Goal: Task Accomplishment & Management: Manage account settings

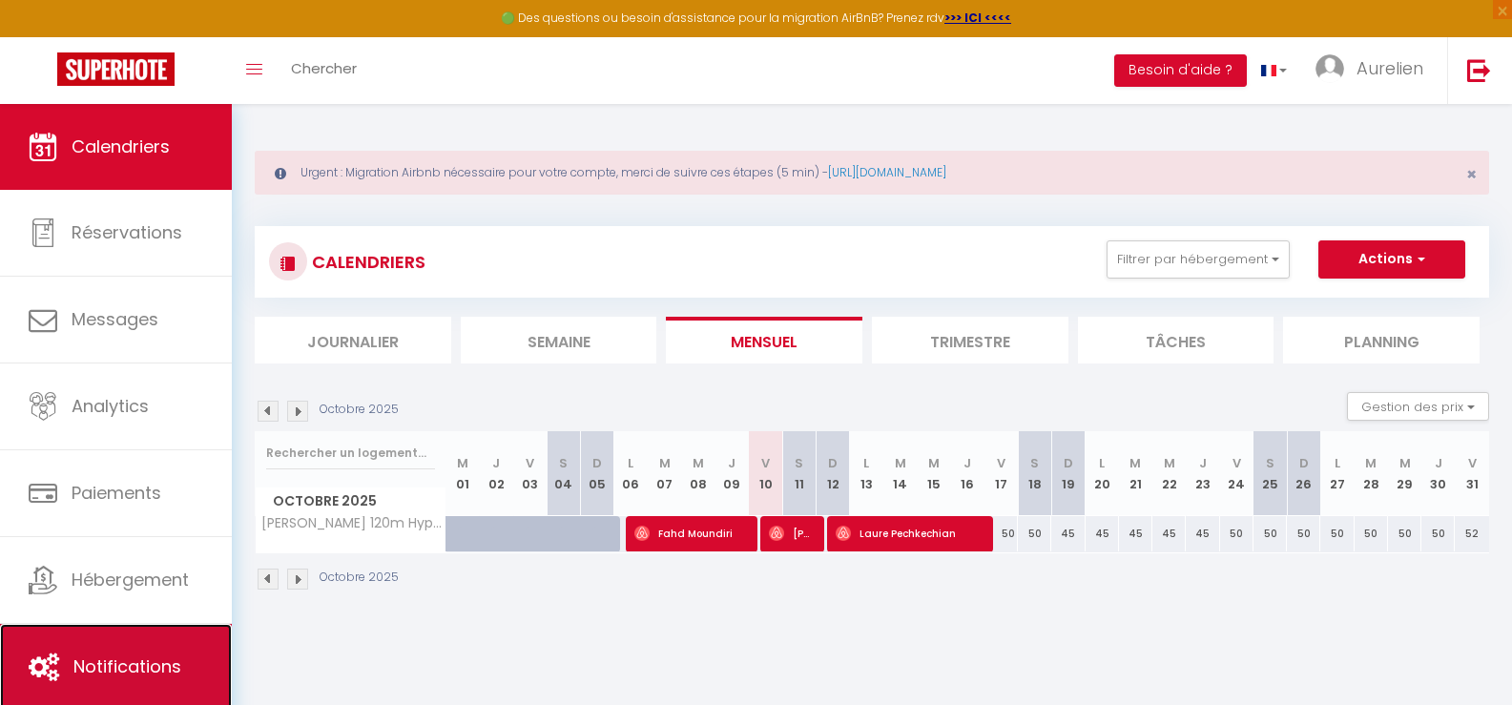
click at [125, 652] on link "Notifications" at bounding box center [116, 667] width 232 height 86
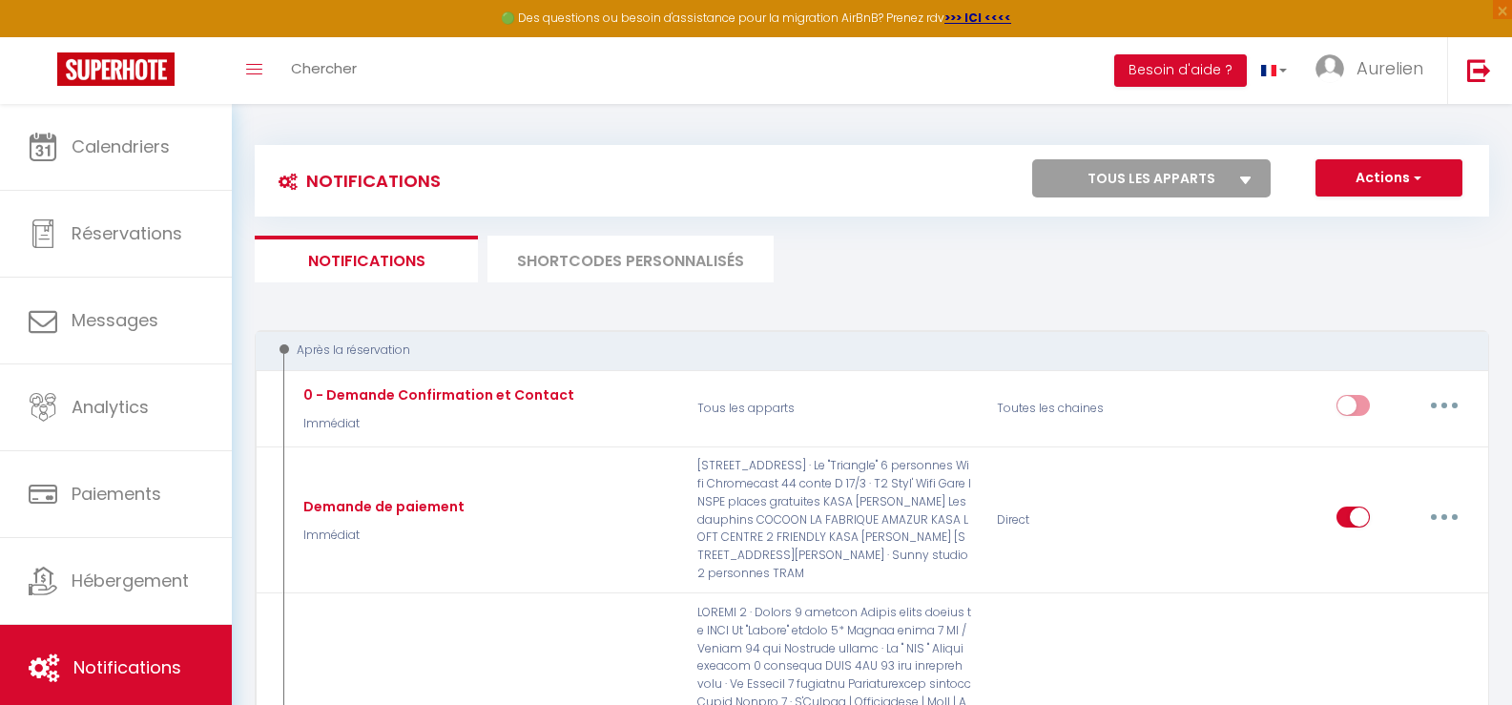
click at [417, 263] on li "Notifications" at bounding box center [366, 259] width 223 height 47
click at [615, 255] on li "SHORTCODES PERSONNALISÉS" at bounding box center [631, 259] width 286 height 47
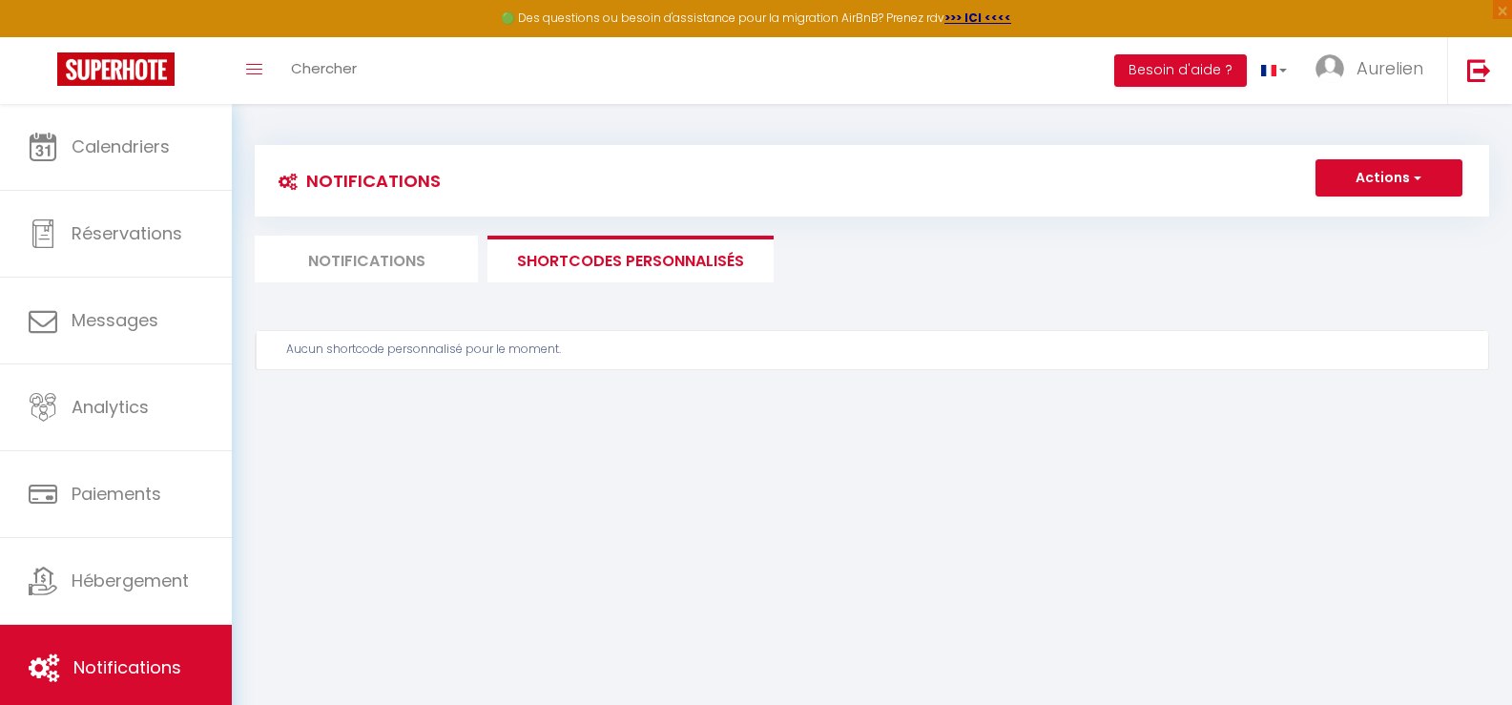
click at [388, 262] on li "Notifications" at bounding box center [366, 259] width 223 height 47
select select
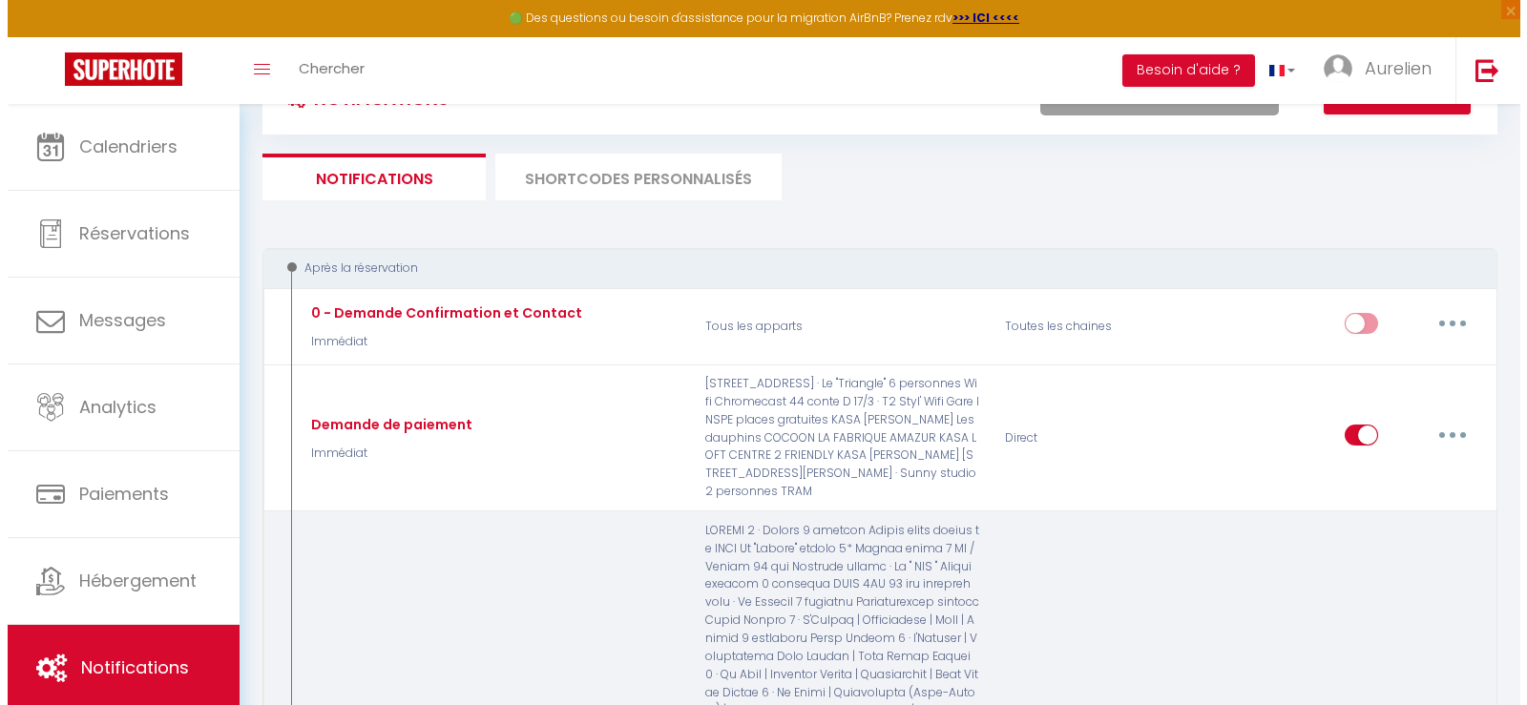
scroll to position [191, 0]
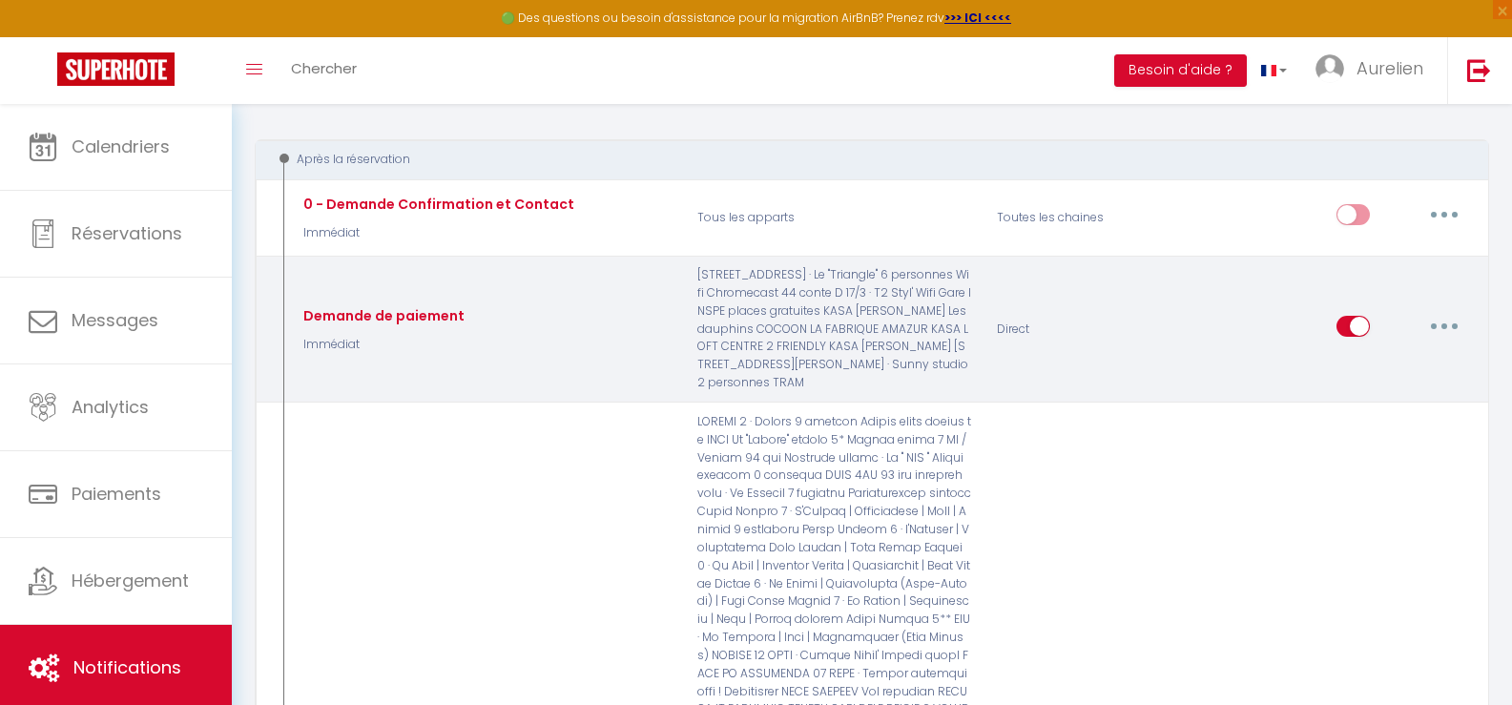
click at [1458, 322] on button "button" at bounding box center [1444, 326] width 53 height 31
click at [1363, 362] on link "Editer" at bounding box center [1394, 370] width 141 height 32
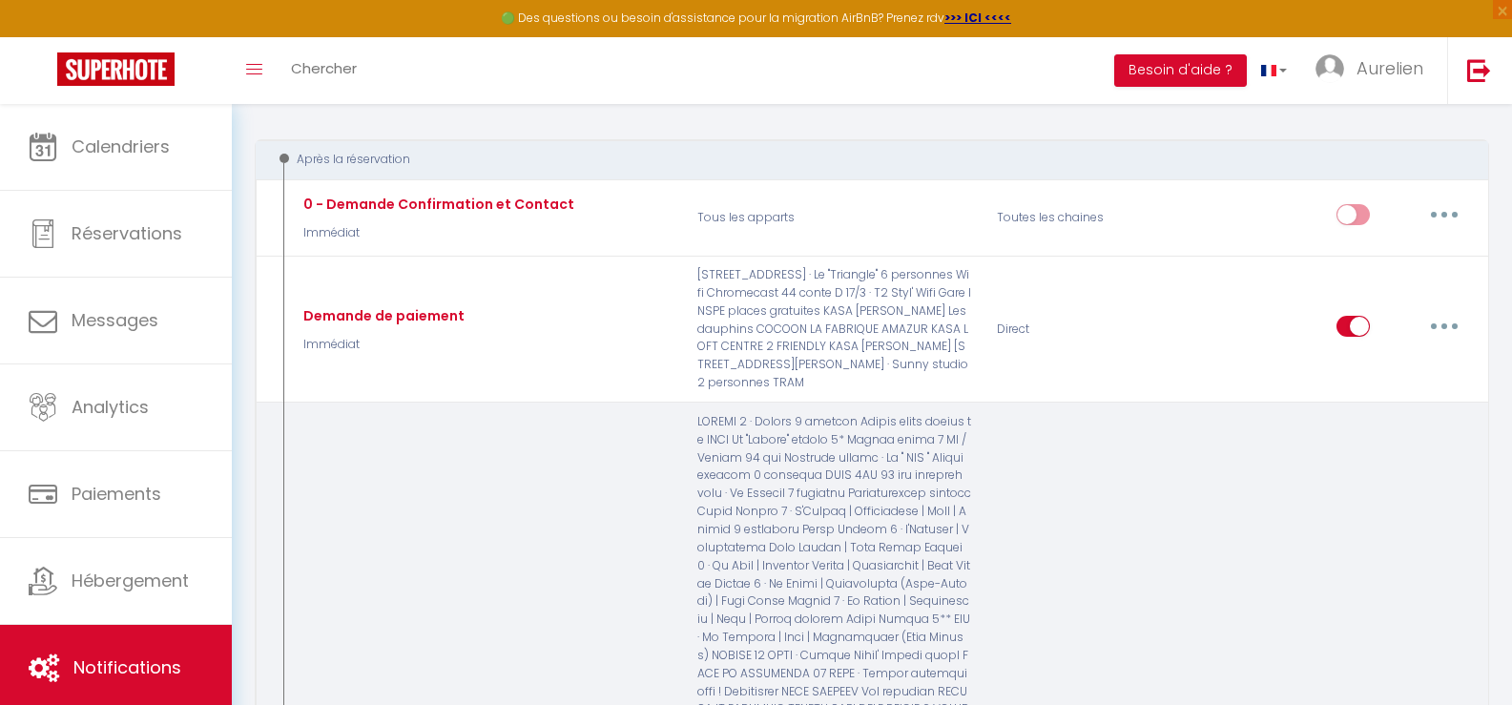
type input "Demande de paiement"
select select "Immédiat"
select select "if_booking_not_paid"
checkbox input "true"
checkbox input "false"
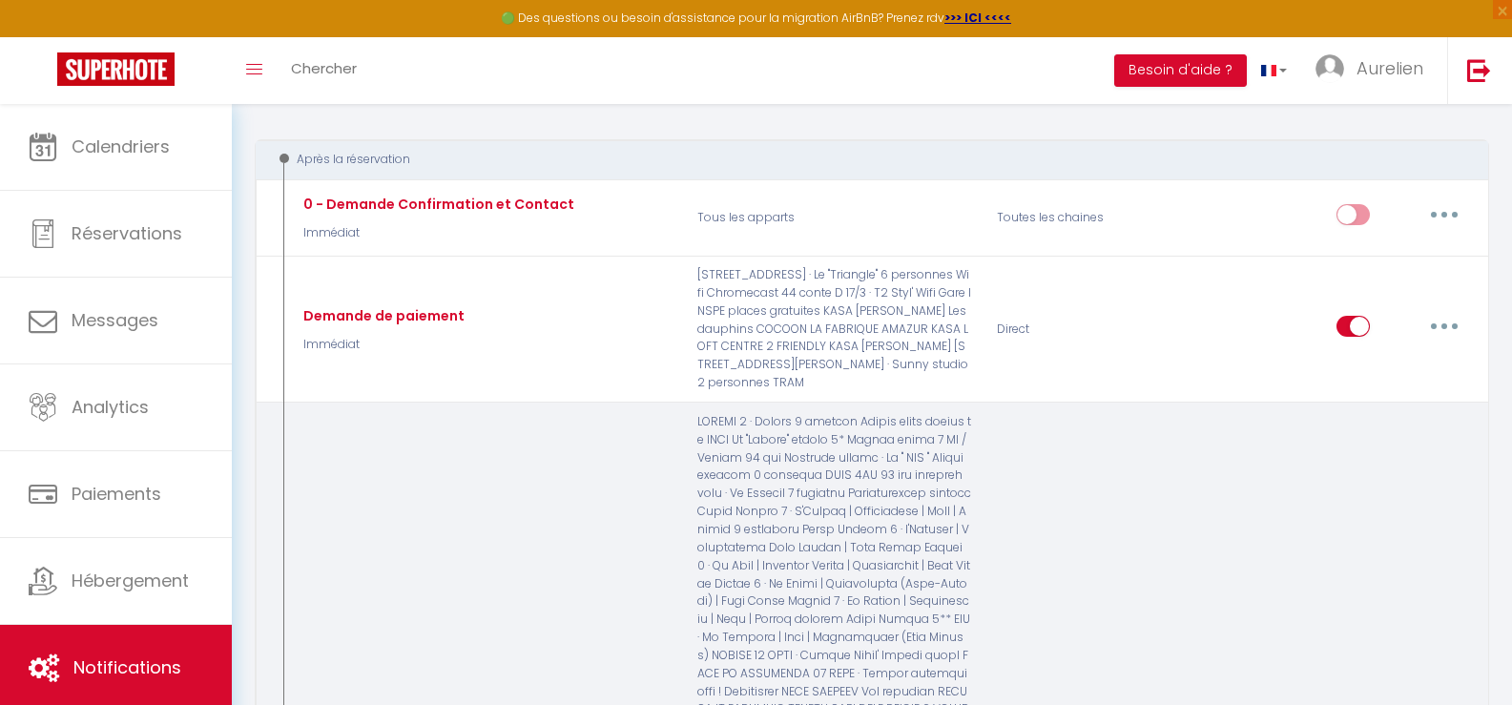
checkbox input "false"
radio input "true"
type input "Merci pour votre réservation - [BOOKING:ID] - [GUEST:FIRST_NAME] [GUEST:LAST_NA…"
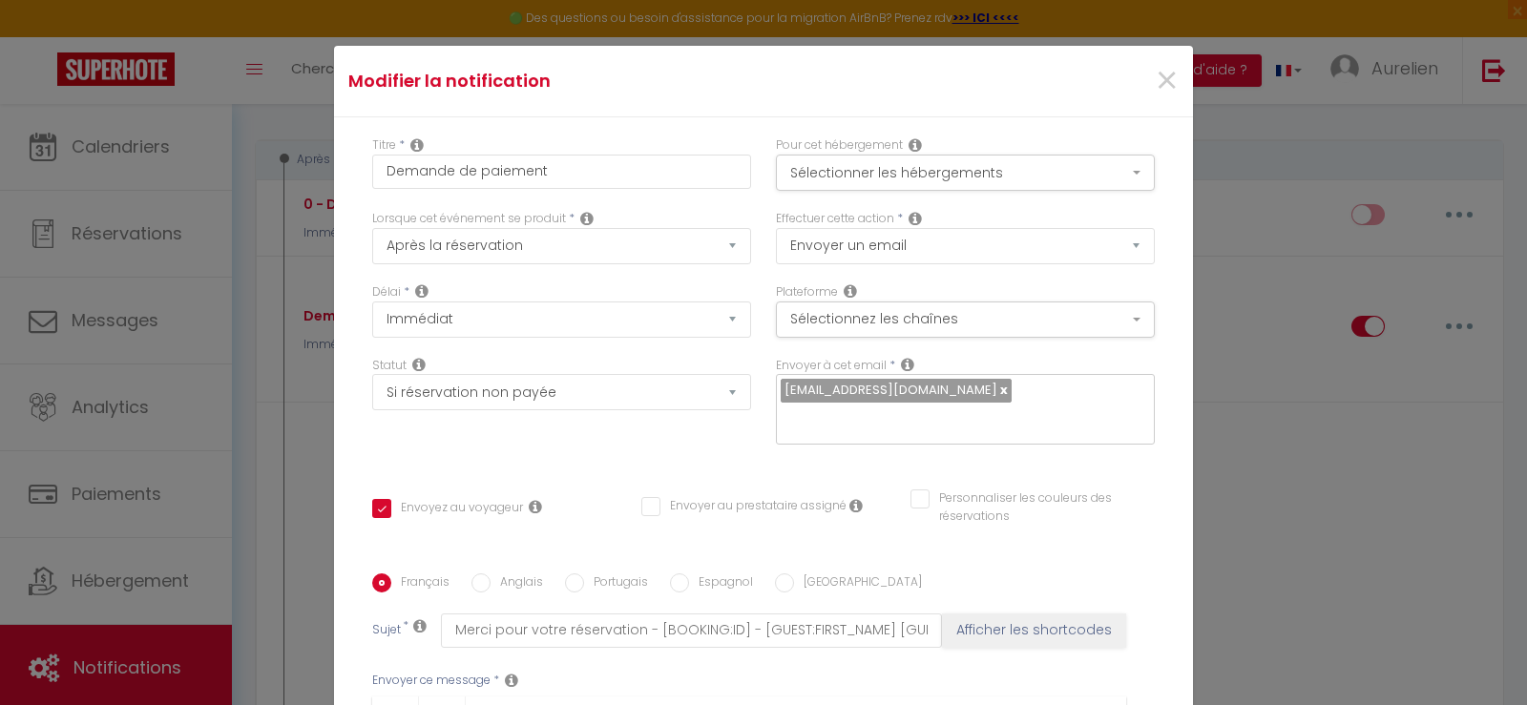
checkbox input "true"
checkbox input "false"
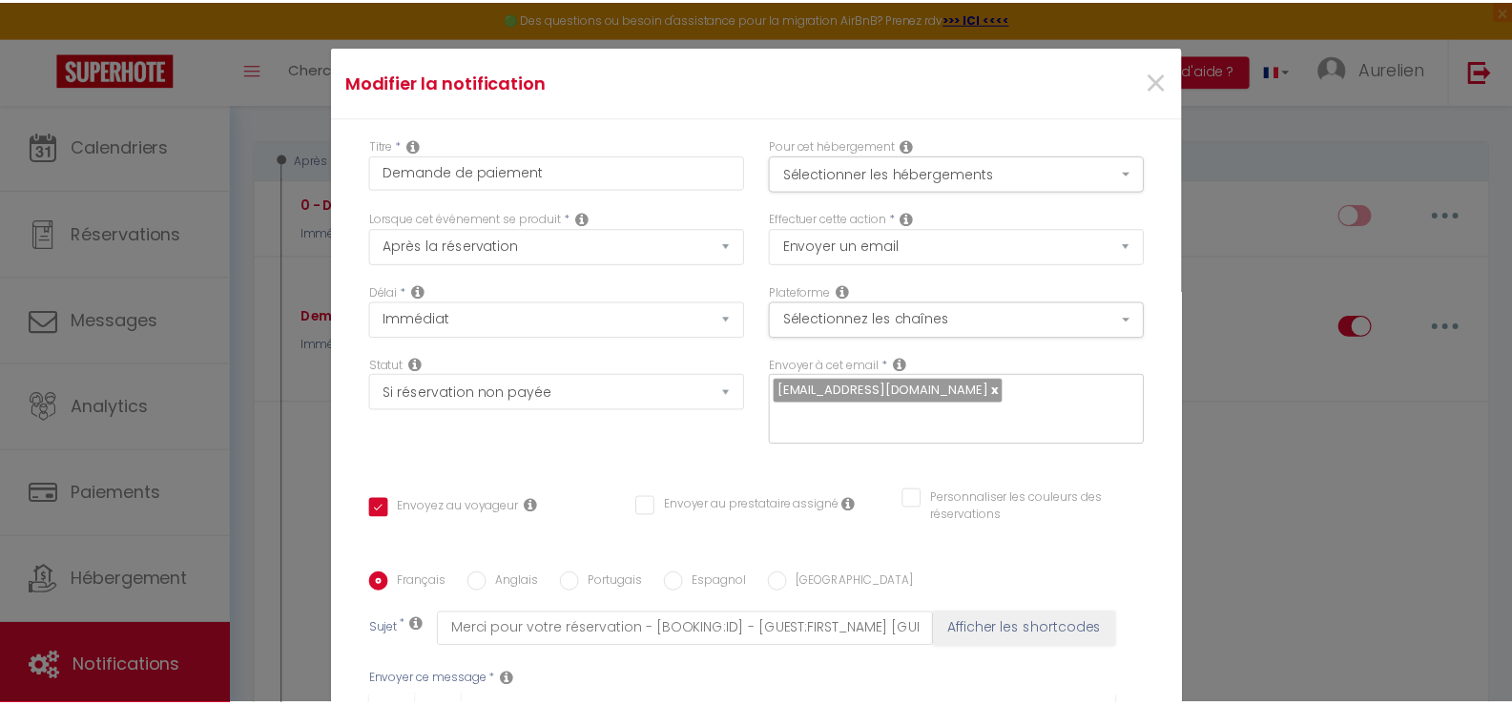
scroll to position [385, 0]
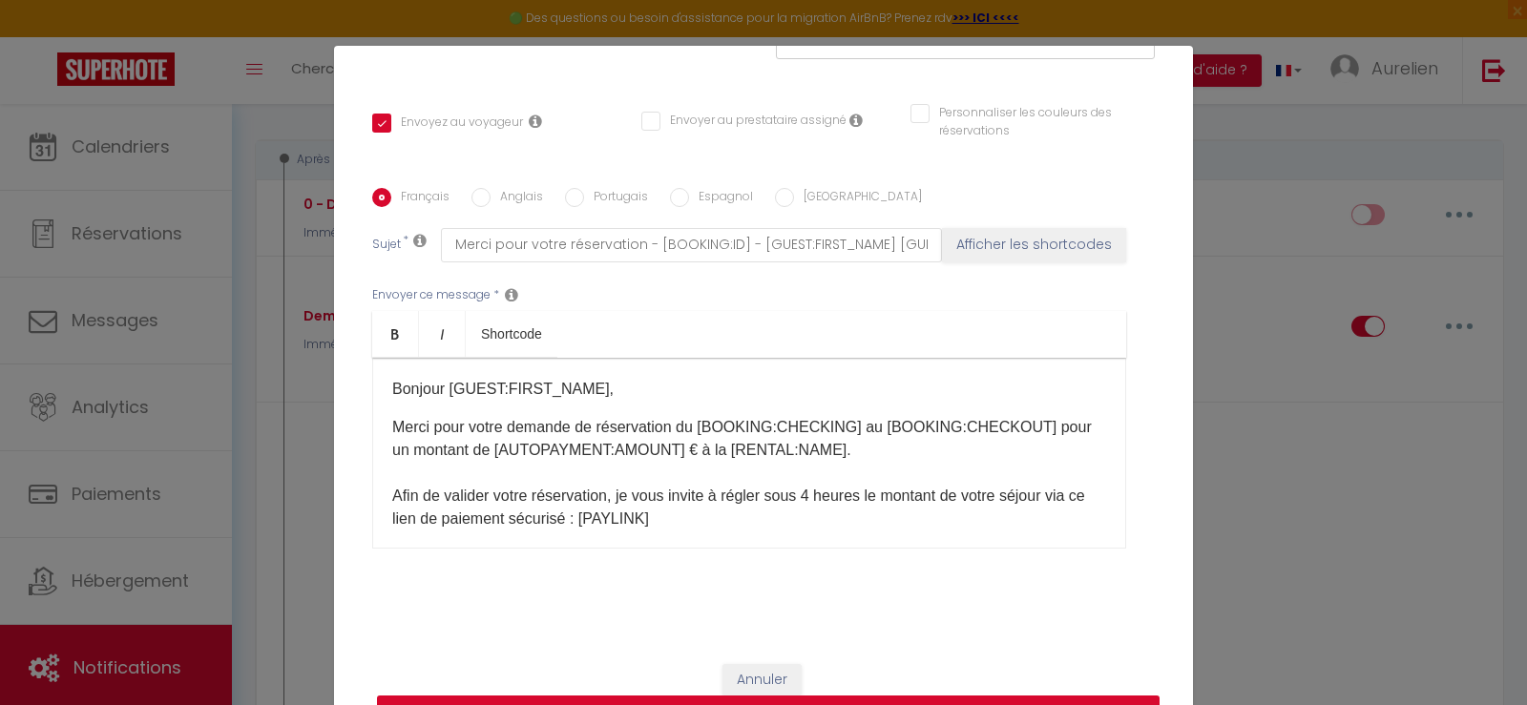
click at [710, 700] on button "Mettre à jour" at bounding box center [768, 714] width 782 height 36
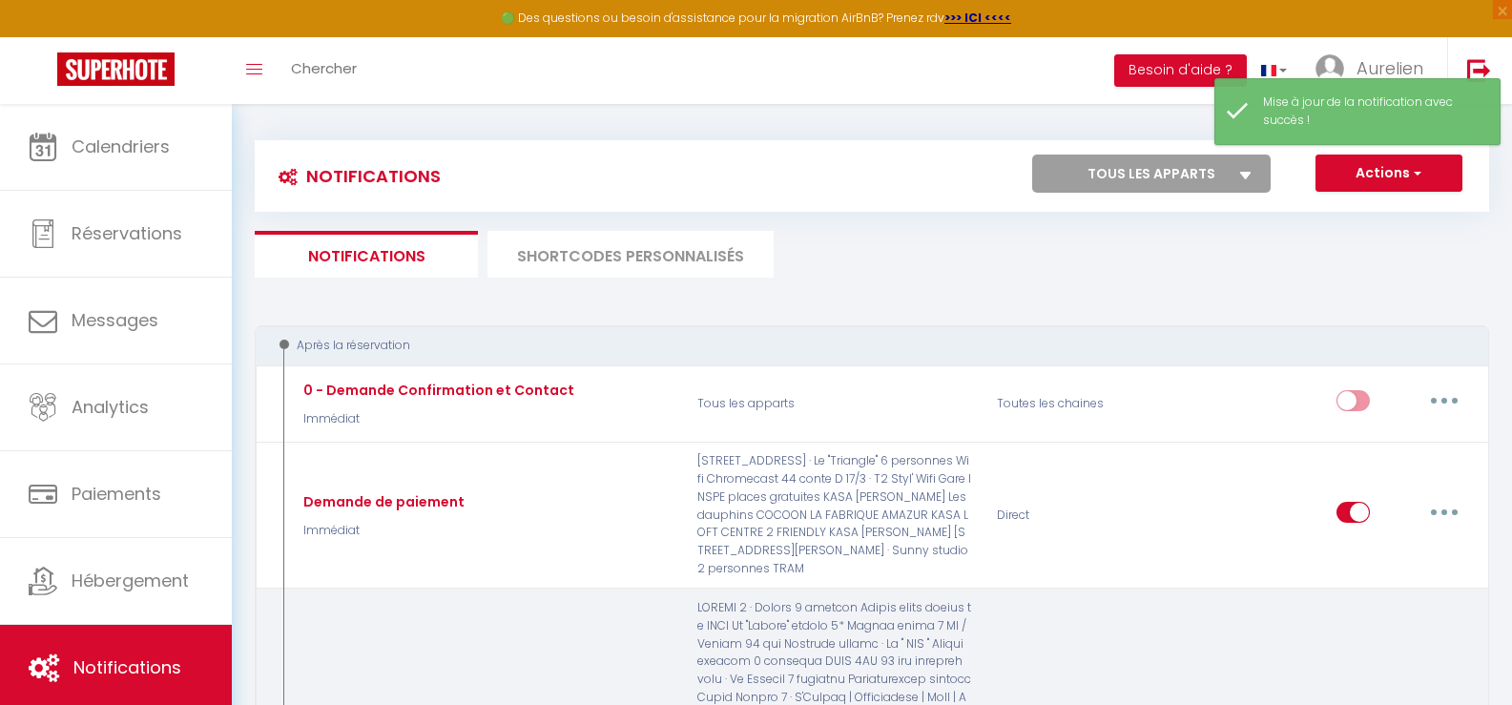
scroll to position [0, 0]
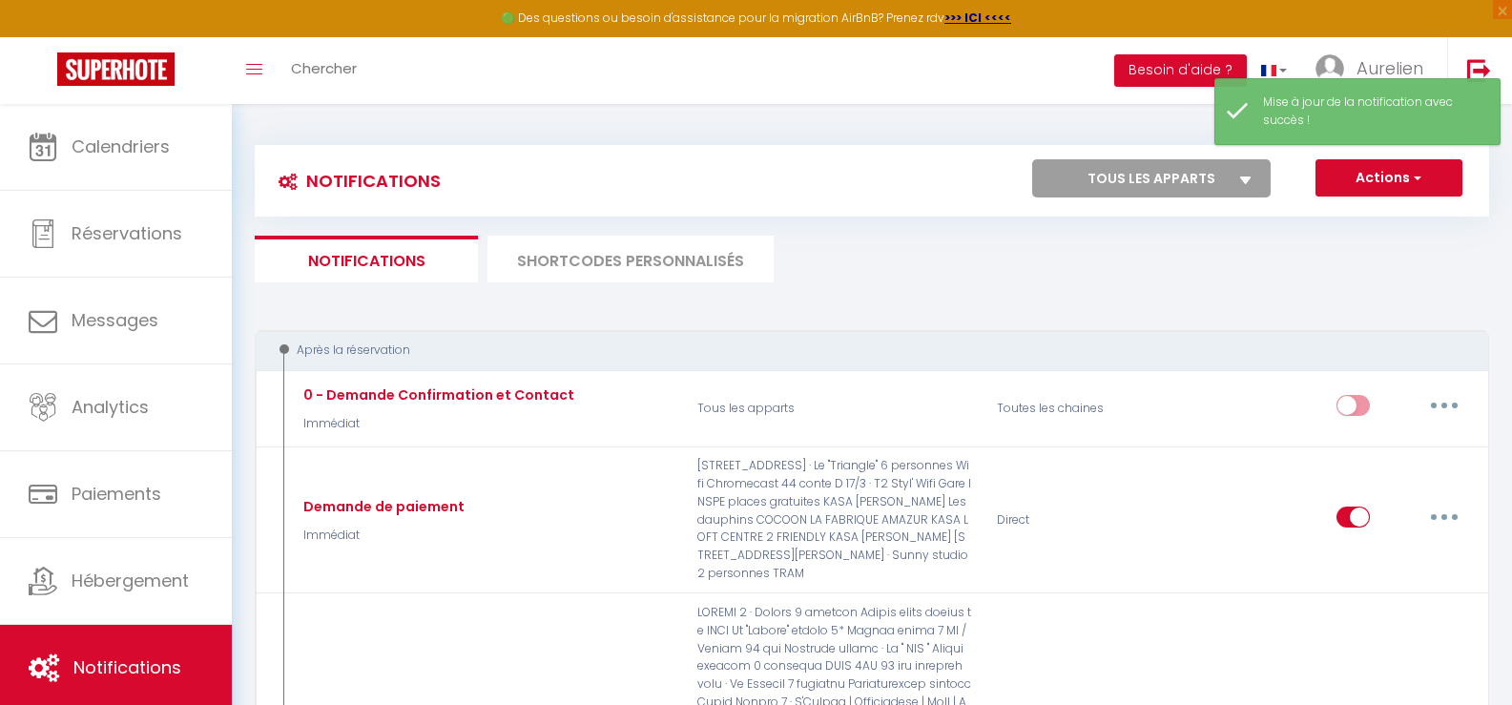
click at [607, 257] on li "SHORTCODES PERSONNALISÉS" at bounding box center [631, 259] width 286 height 47
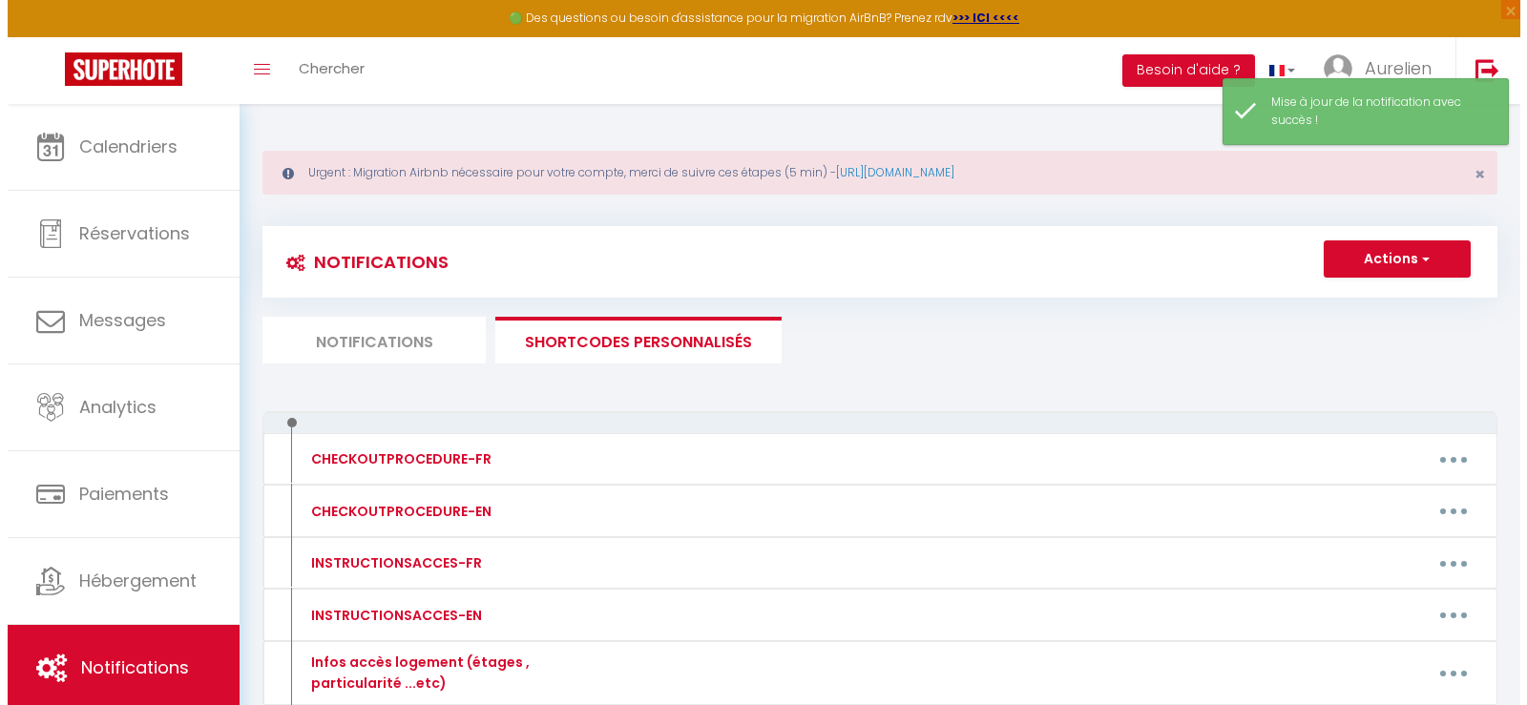
scroll to position [477, 0]
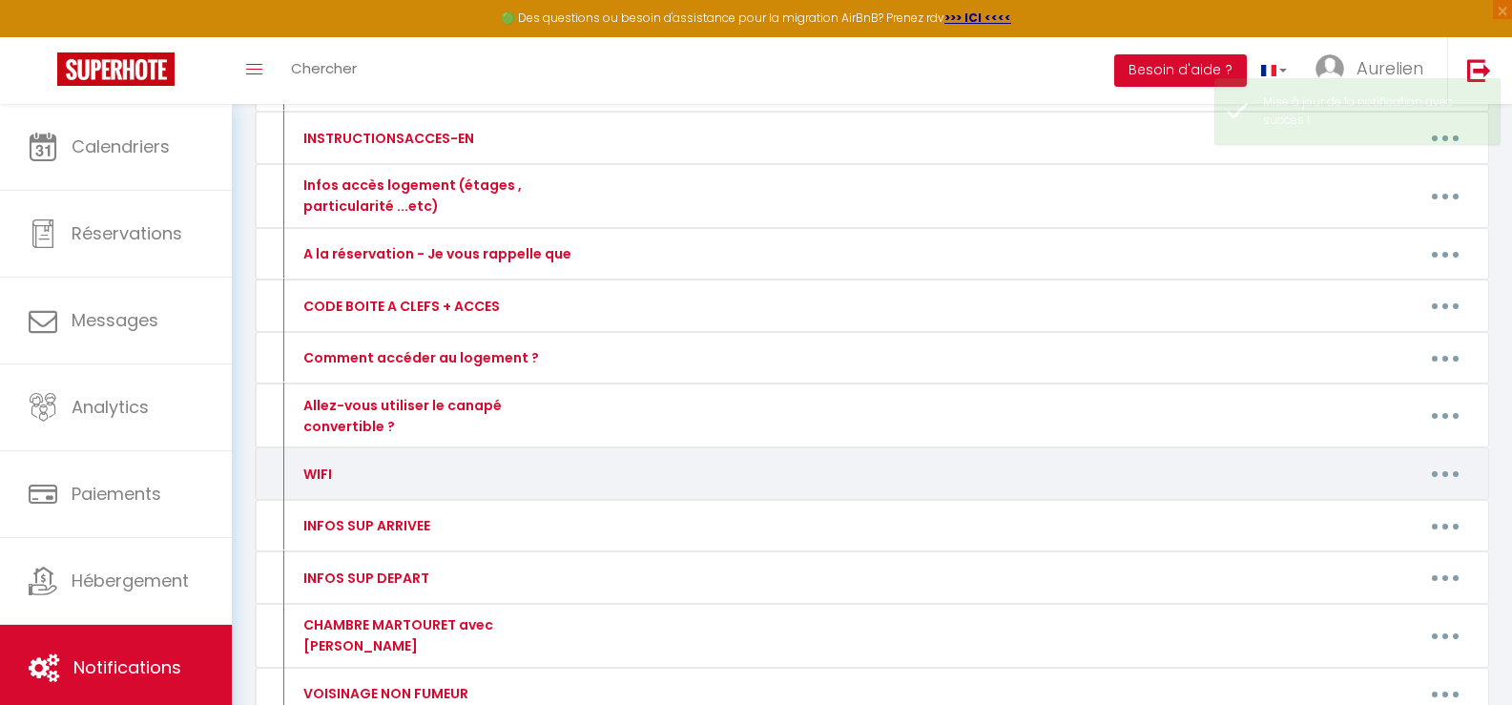
click at [1446, 474] on icon "button" at bounding box center [1446, 474] width 6 height 6
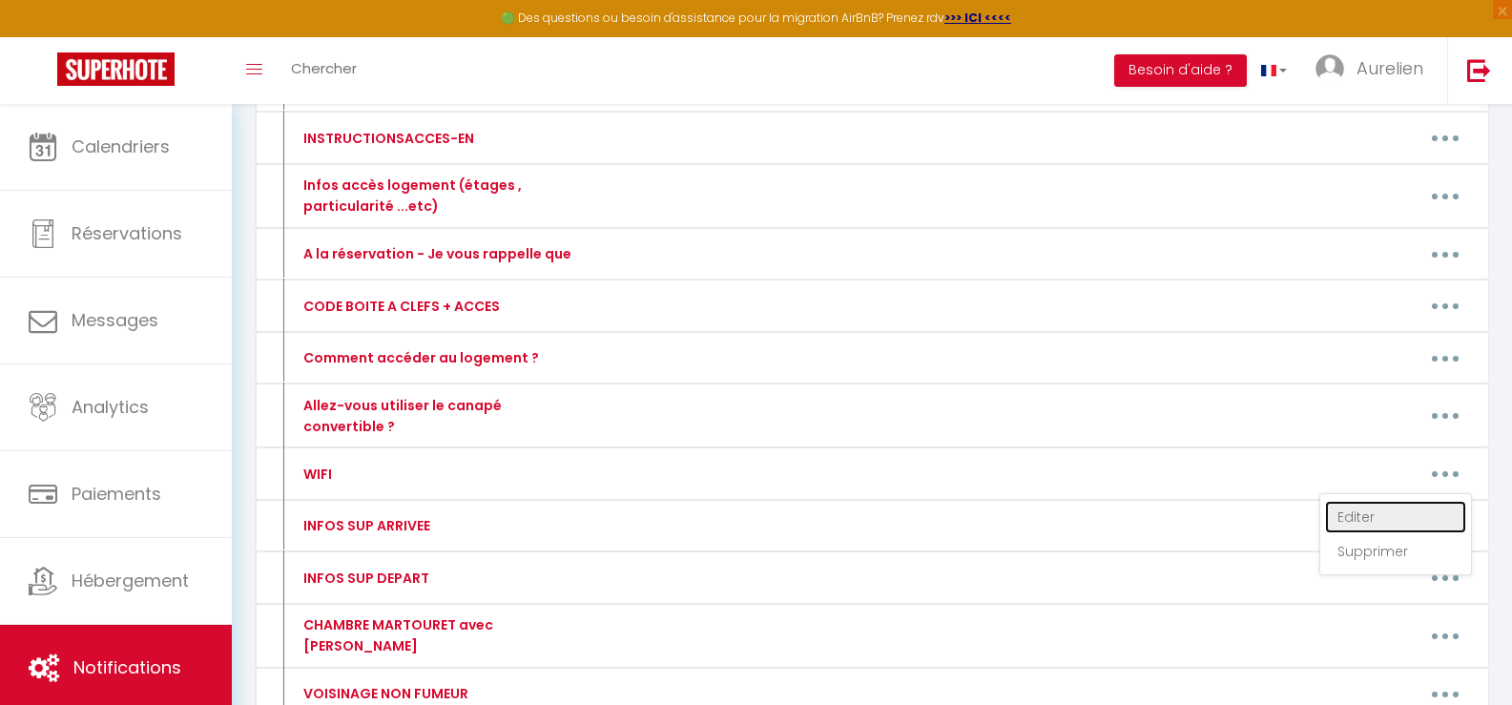
click at [1386, 514] on link "Editer" at bounding box center [1395, 517] width 141 height 32
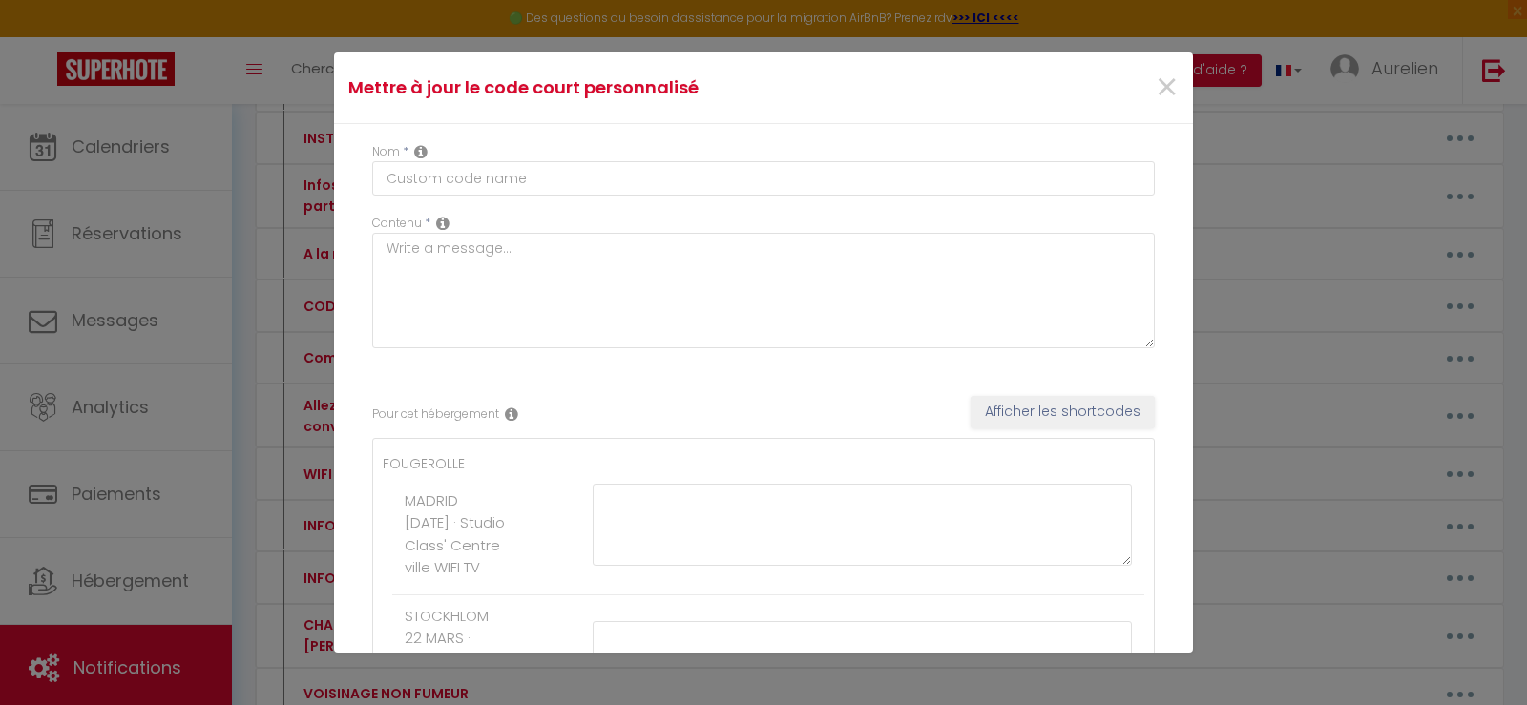
type input "WIFI"
type textarea "."
type textarea "Réseau : LIVE BOX D3D0 Mdp : XedTkAmrRSgUWXrVro"
type textarea "Mot de passe wifi : Balay4238"
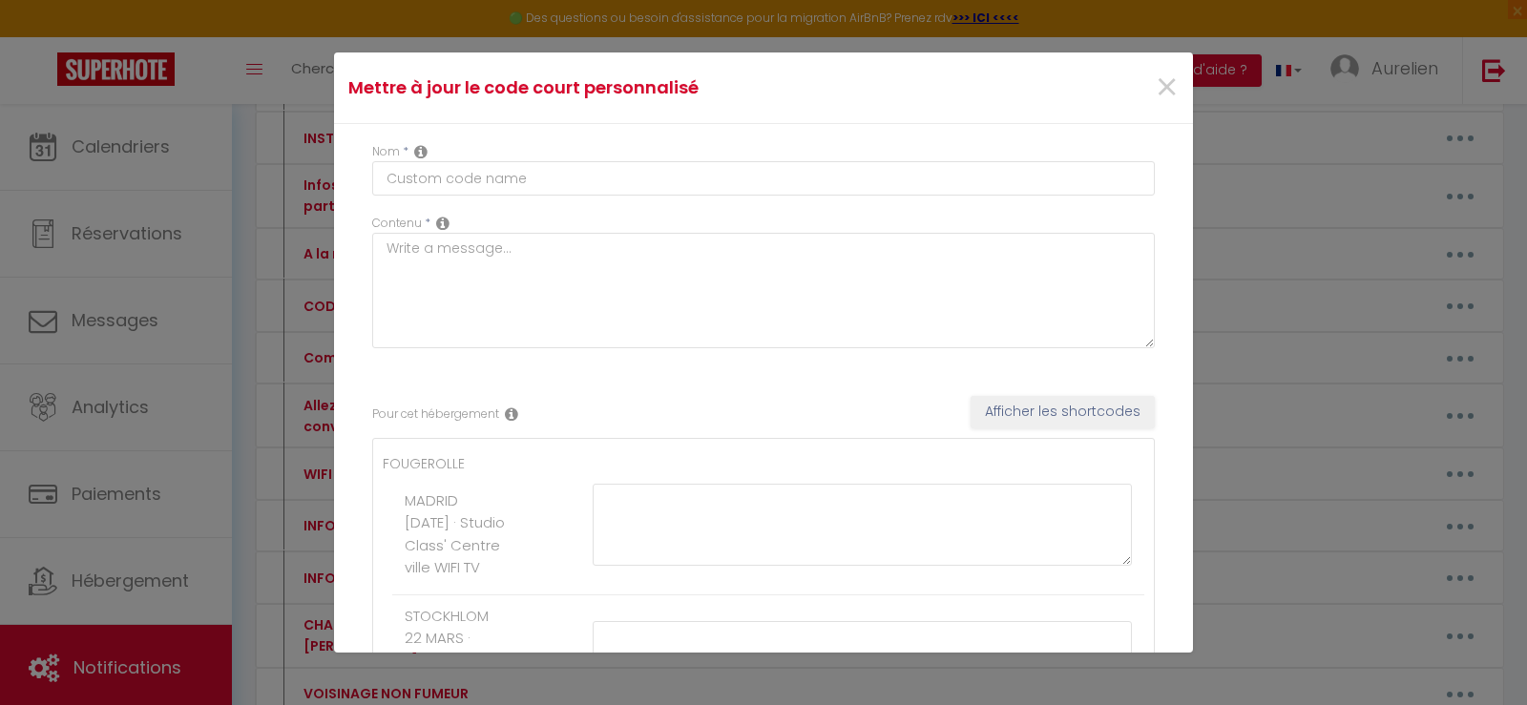
type textarea "Mot de passe wifi : Balay4238"
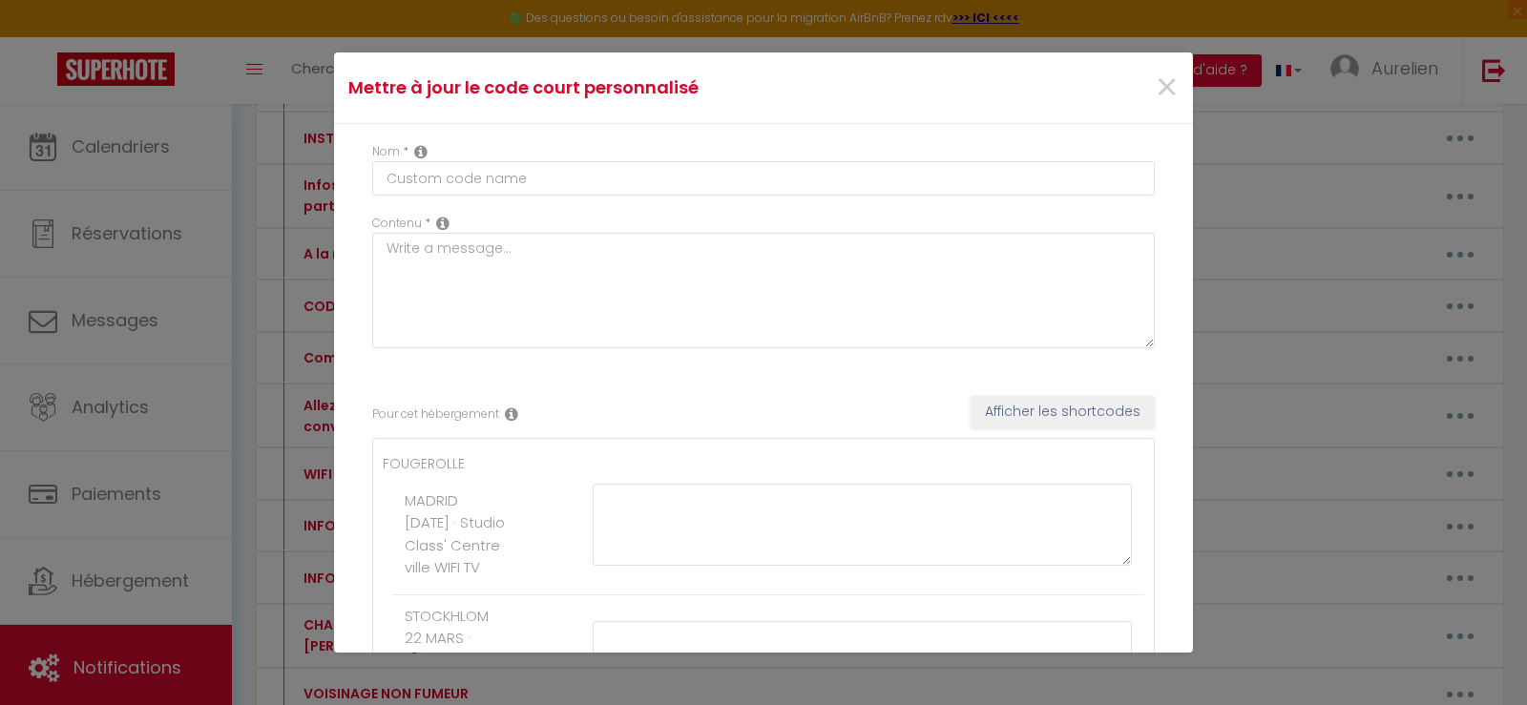
type textarea "WIFI: réseau :Freeboxcarme mdp:Vienneairbnb"
type textarea "Le code Wifi est inscrit dans un cadre accroché au mur dans le salon proche de …"
type textarea "Réseau: SFR_F9AF mdp: n5wkchwx4c36idmlrgan"
type textarea "Le code WIFI est dans l'appartement."
type textarea "Nom de la WIFI : SFR_FEF8 Mot de passe : [SECURITY_DATA]"
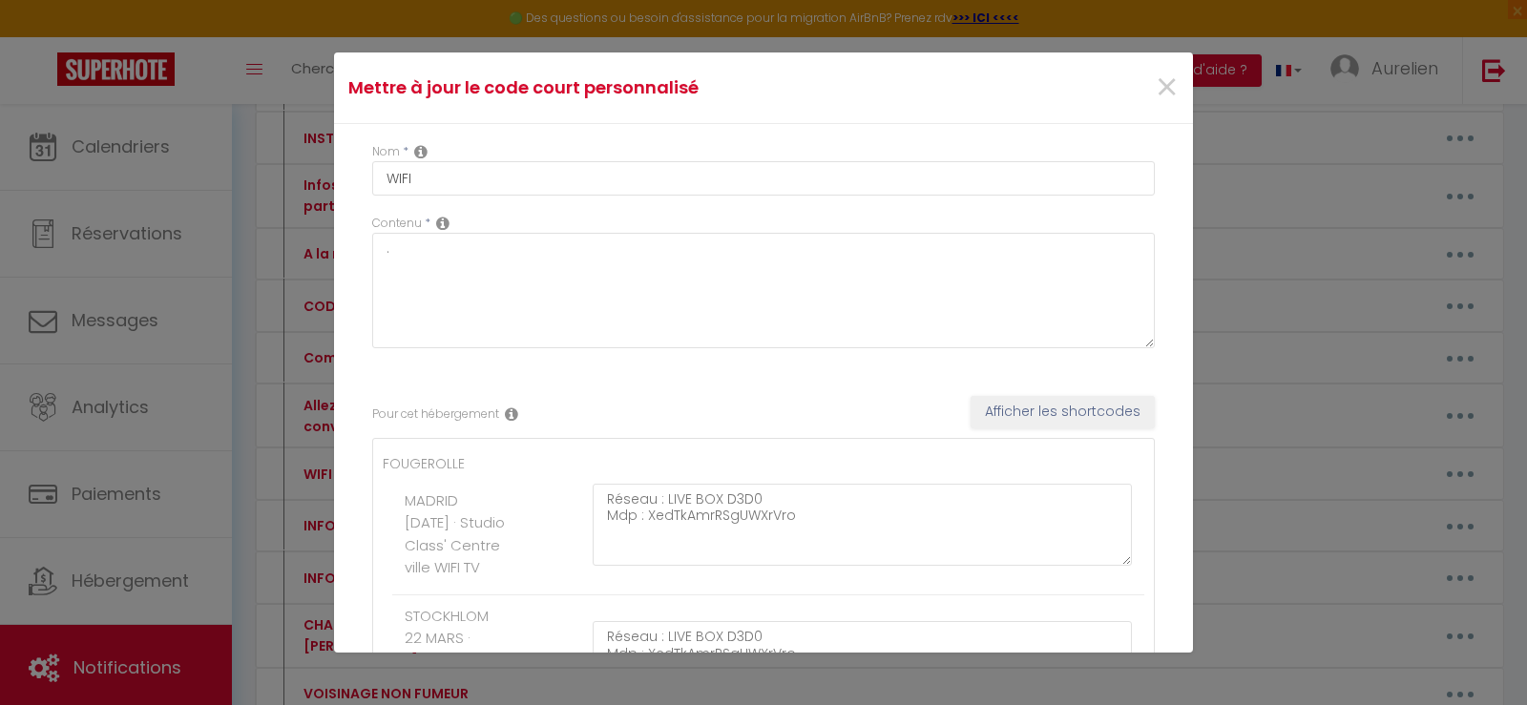
type textarea "Réseau : Bbox- D6BBBAC Mdp : 7JdxDkLTp5yLW14rYd"
type textarea "Réseau : Freepro-R1 Mot de passe : [SECURITY_DATA]"
type textarea "Nom du réseau WIFI : Bbox C51D0C53 Mdp : 1NZz Vckj jRML yDrS s4"
type textarea "Pour la WIFI: Réseau :ALCATEL-217f Wifi : w54pJ4Pj Pour la télévision, vous ave…"
type textarea "Réseau WIFI : Le milady Mot de passe : [SECURITY_DATA]"
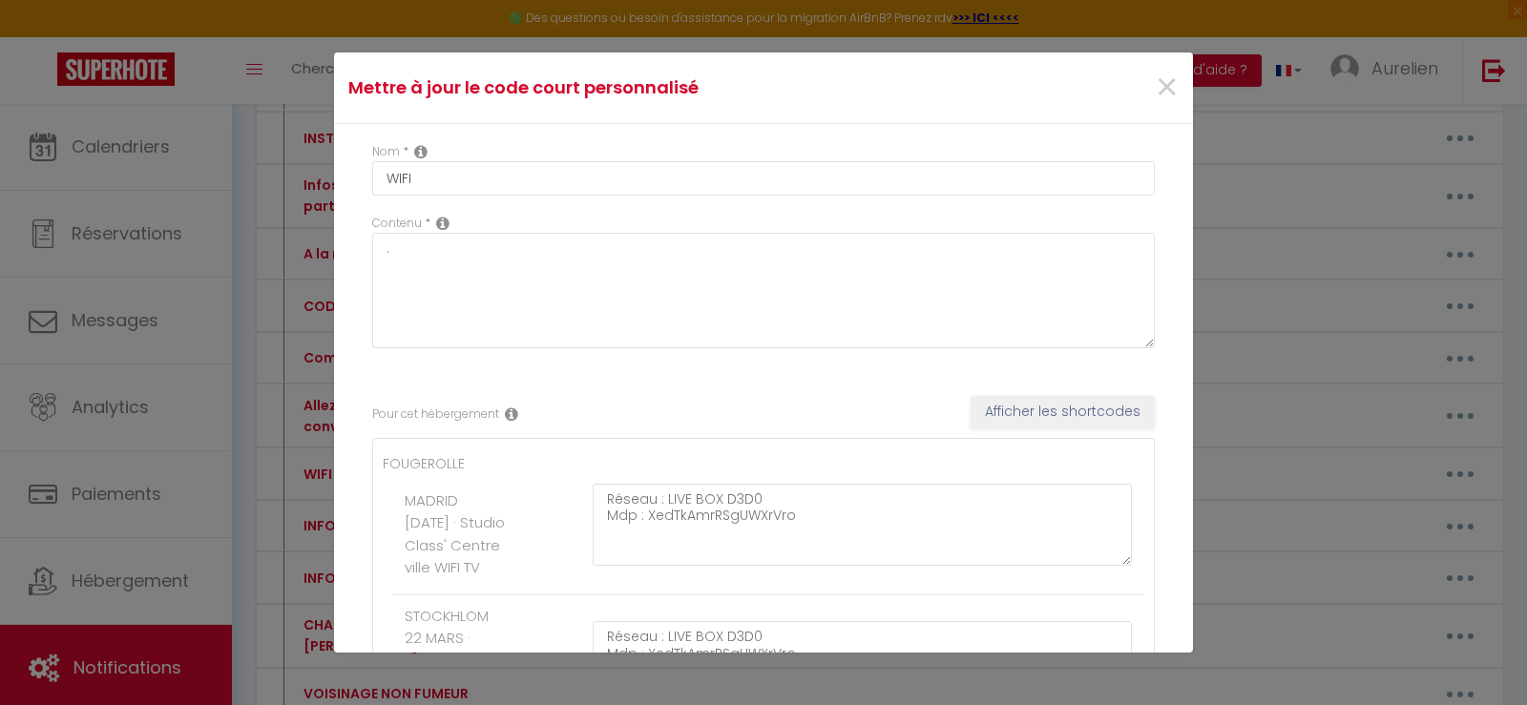
type textarea "Pour la Wifi : Bbox-4D6EFB34 mdp :63sfRdS5tVS4R2X5nL"
type textarea "Réseau : Bbox-7D7E50F4 Clé : pPk2xju5Ld9PkMfR1d"
type textarea "Nom réseau : Bbox-C81BDED8 Clé : 7kwhsMKLFavvJExG15"
type textarea "Réseau : KASA COSY Clé : KasaCosy42100!"
type textarea "Réseau : Bbox-13CE1D3D Clé : huEym3kGV1yqGKEEnY"
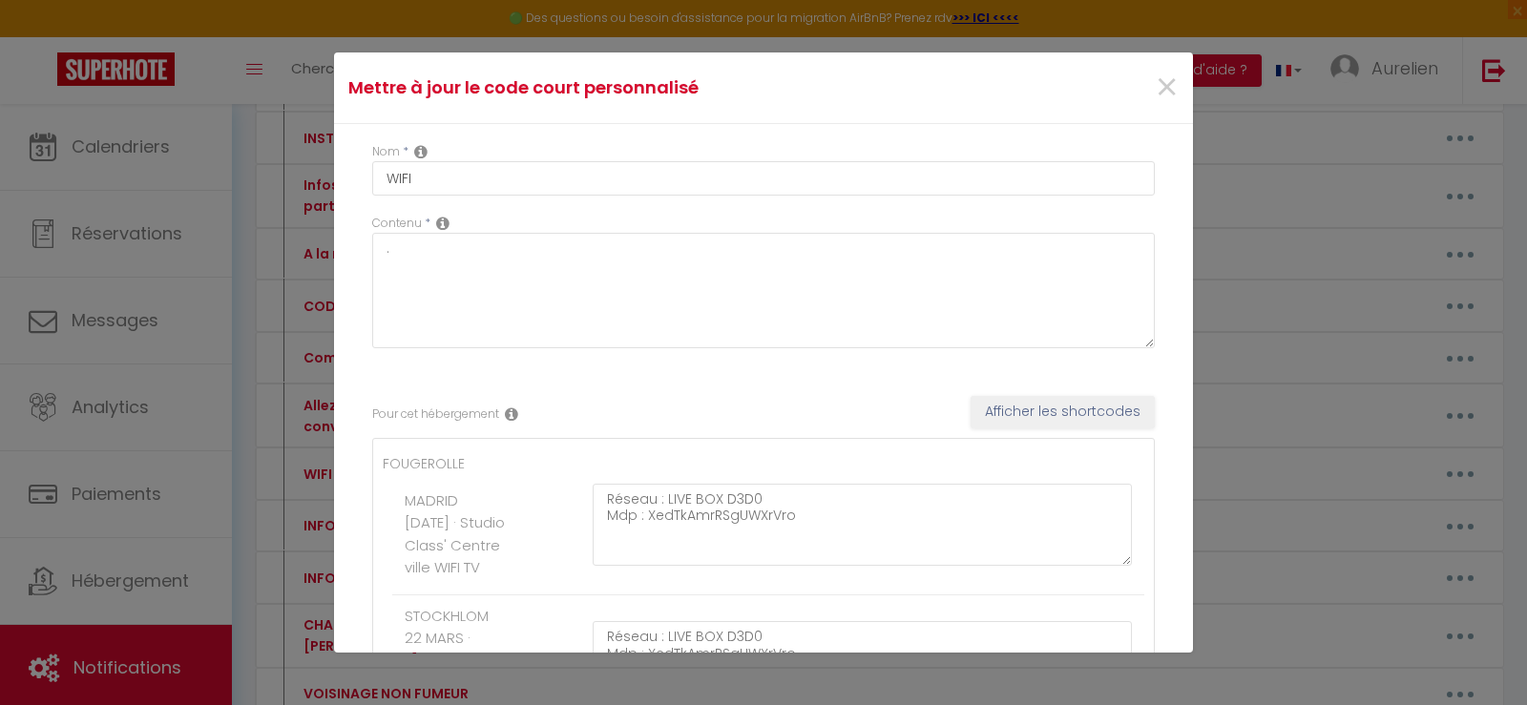
type textarea "WIFI : XXXX-35c0 CLé : QS9C2WXGMU4A"
type textarea "Nom du réseau : RESEAU _D718 Mot de passe : [SECURITY_DATA]"
type textarea "Réseau : SFR_7451 Mot de passe : [SECURITY_DATA]"
type textarea "Réseau : Bbox-D45251A4 Mot de passe : [SECURITY_DATA]"
type textarea "Bbox-D24067BE fxRZbTPz6H273fN6Gf"
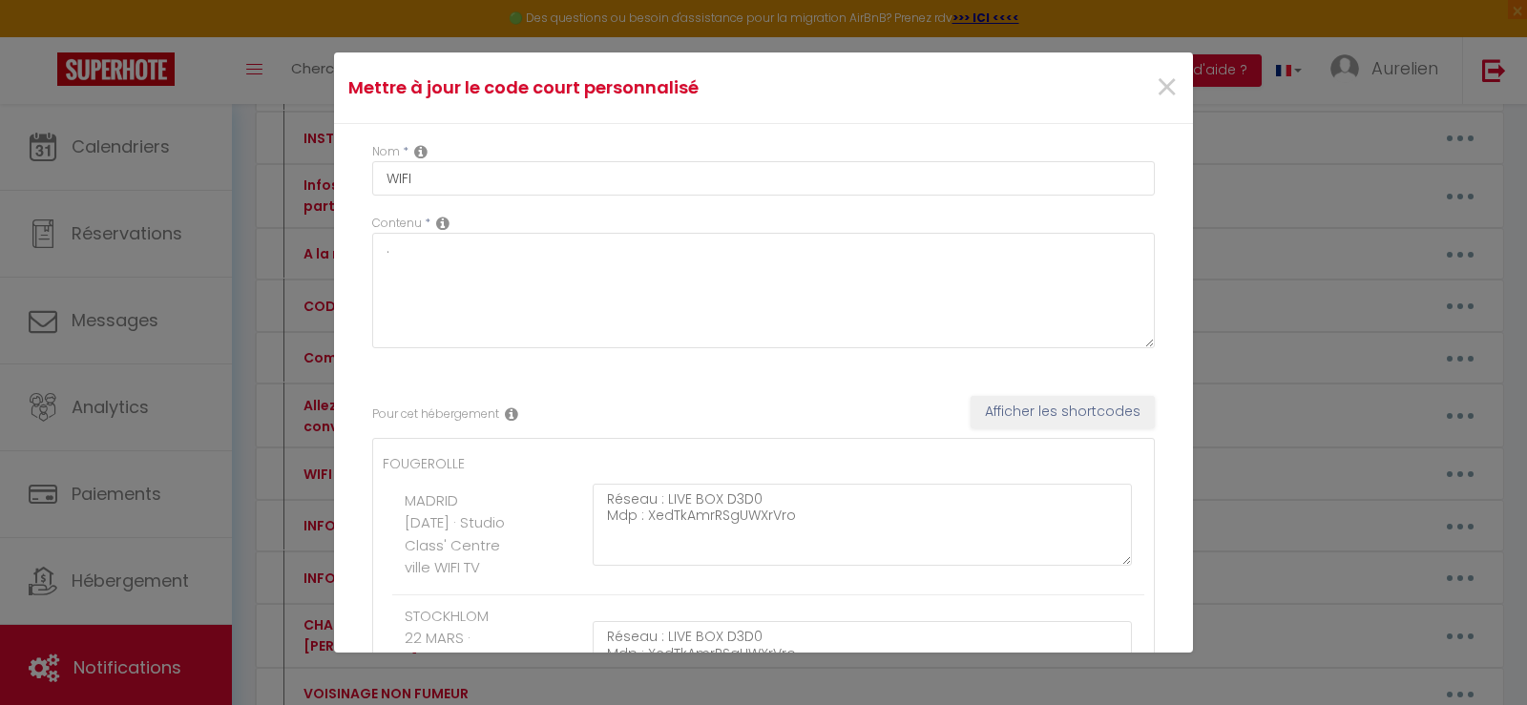
type textarea "Voici les accès WIFI de votre logement : Réseau : KASA-JAVA MdP : Friendsof42 A…"
type textarea "Réseau : KASA-LOFT-CENTRE2 Clé : ILOVESAINTETIENNE42 Accédez à la TV en direct …"
type textarea "Bbox C408E925 Mdp : cfyShJAN69arkVrwrG"
type textarea "Livebox-CB70 Mdp : QUSKDHMzjg44F3DaZR"
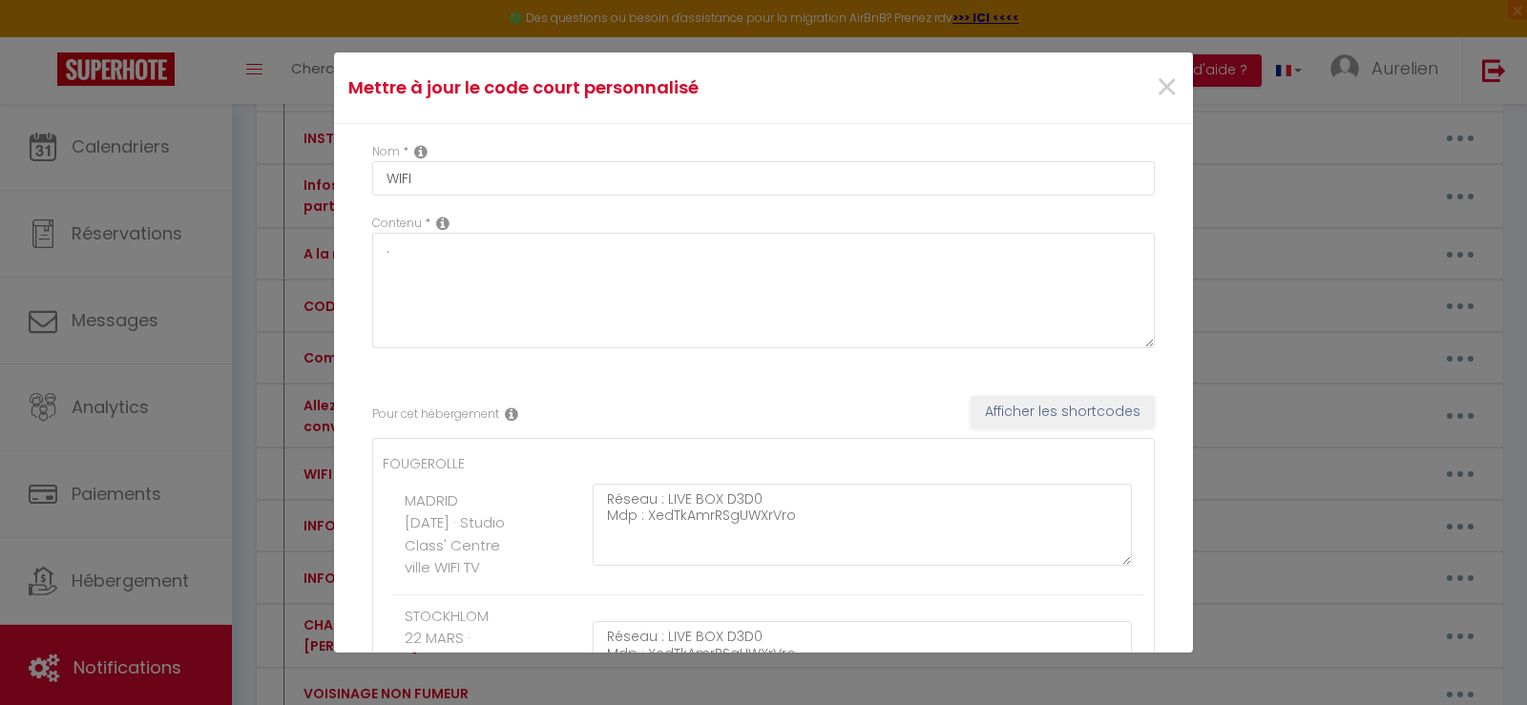
type textarea "Livebox-CB70 Mdp : QUSKDHMzjg44F3DaZR"
type textarea "Réseau : APPARTHOTEL Mdp : 33royale"
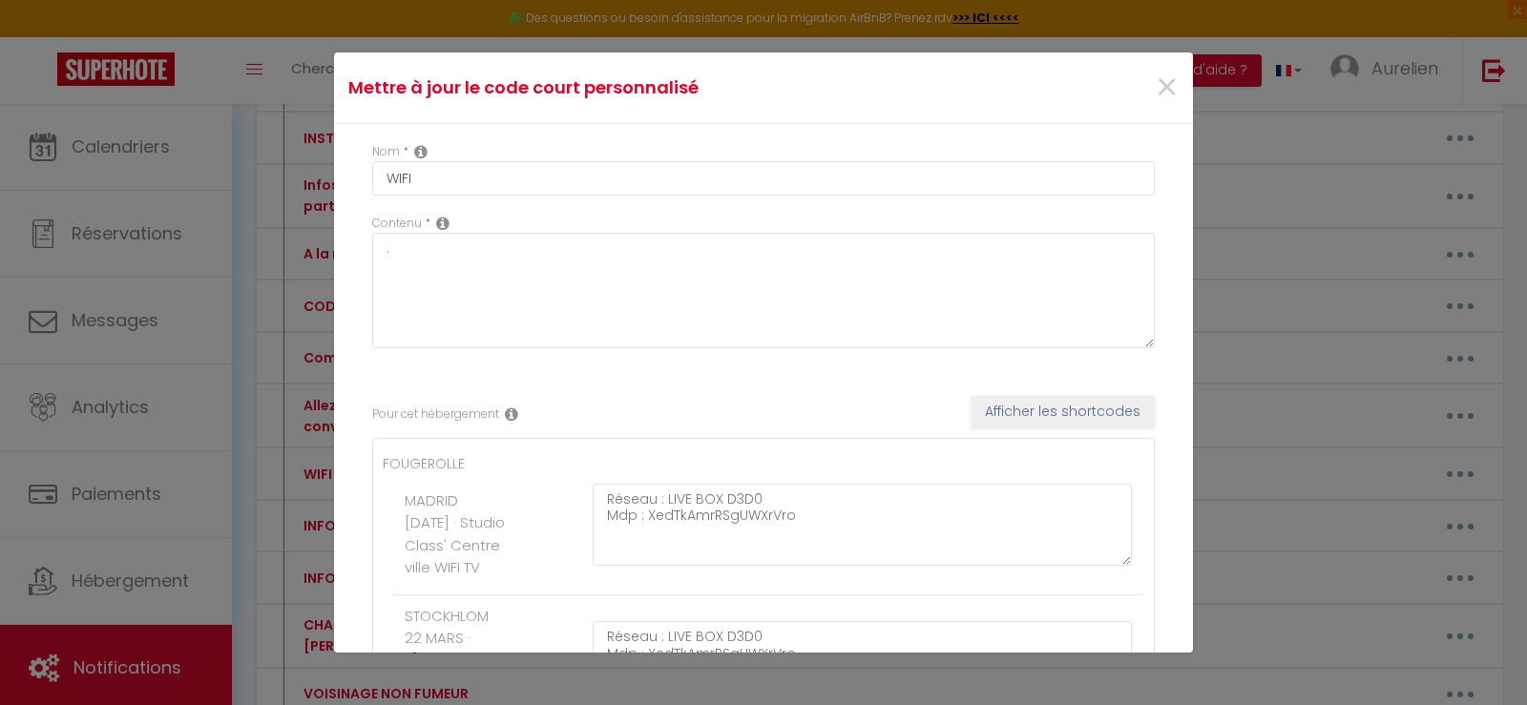
type textarea "Réseau : APPARTHOTEL Mdp : 33royale"
type textarea "Vous trouverez le code WIFI sur la box directement"
type textarea "Réseau : HomeSuitesHome mdp : homesuiteshome"
type textarea "Réseau : freebox-[PERSON_NAME] mdp : [PERSON_NAME]"
type textarea "Réseau : HomeSuitesHome mdp : homesuiteshome"
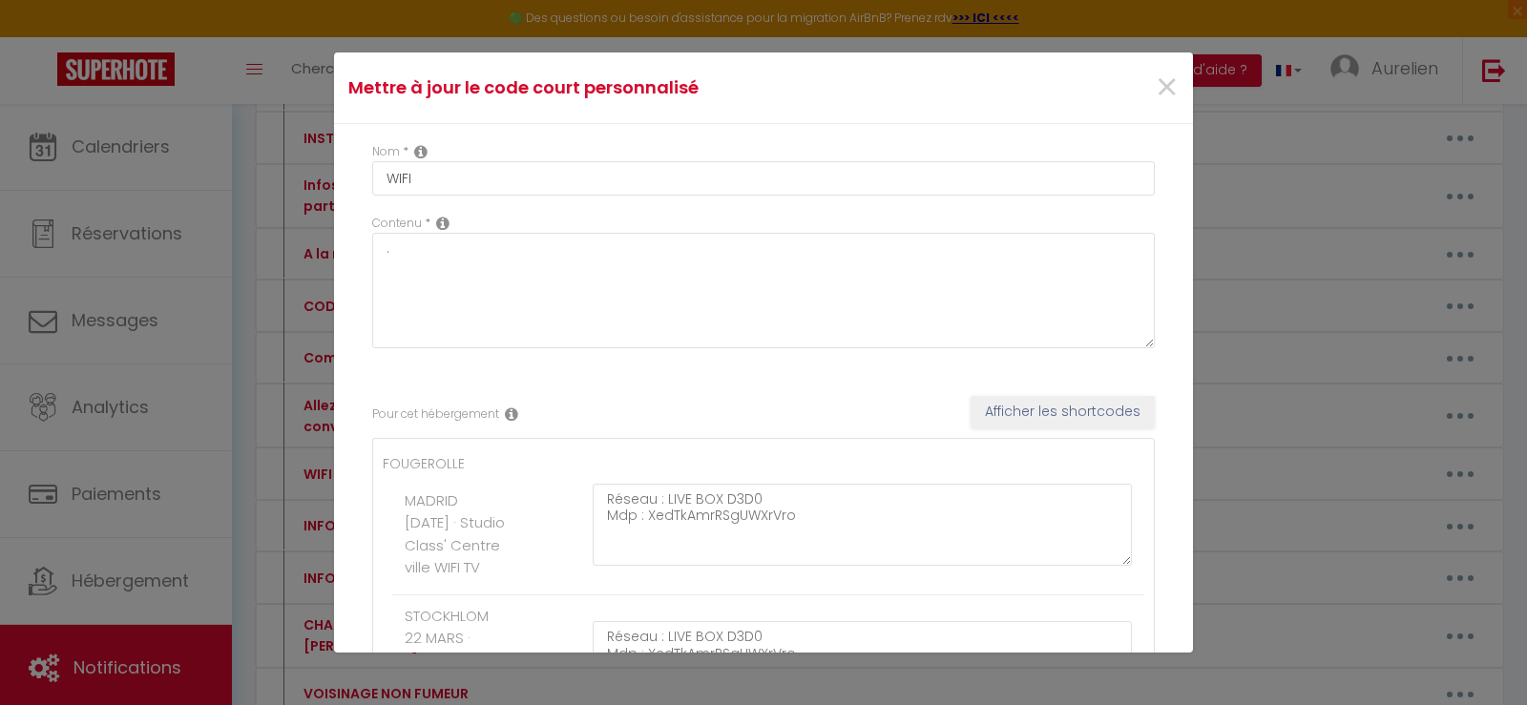
type textarea "Réseau : FREBOX 0FA250 Mdp : hw36rqhc6bq6sd2hqc5v36"
type textarea "Mot de passe : pallere-supernus#-epiphanium-detractor"
type textarea "Réseau : HomeSuitesHome mdp : homesuiteshome"
type textarea "Livebox-1190 Mdp : uKru 7ER2 oRmd 75mG pn"
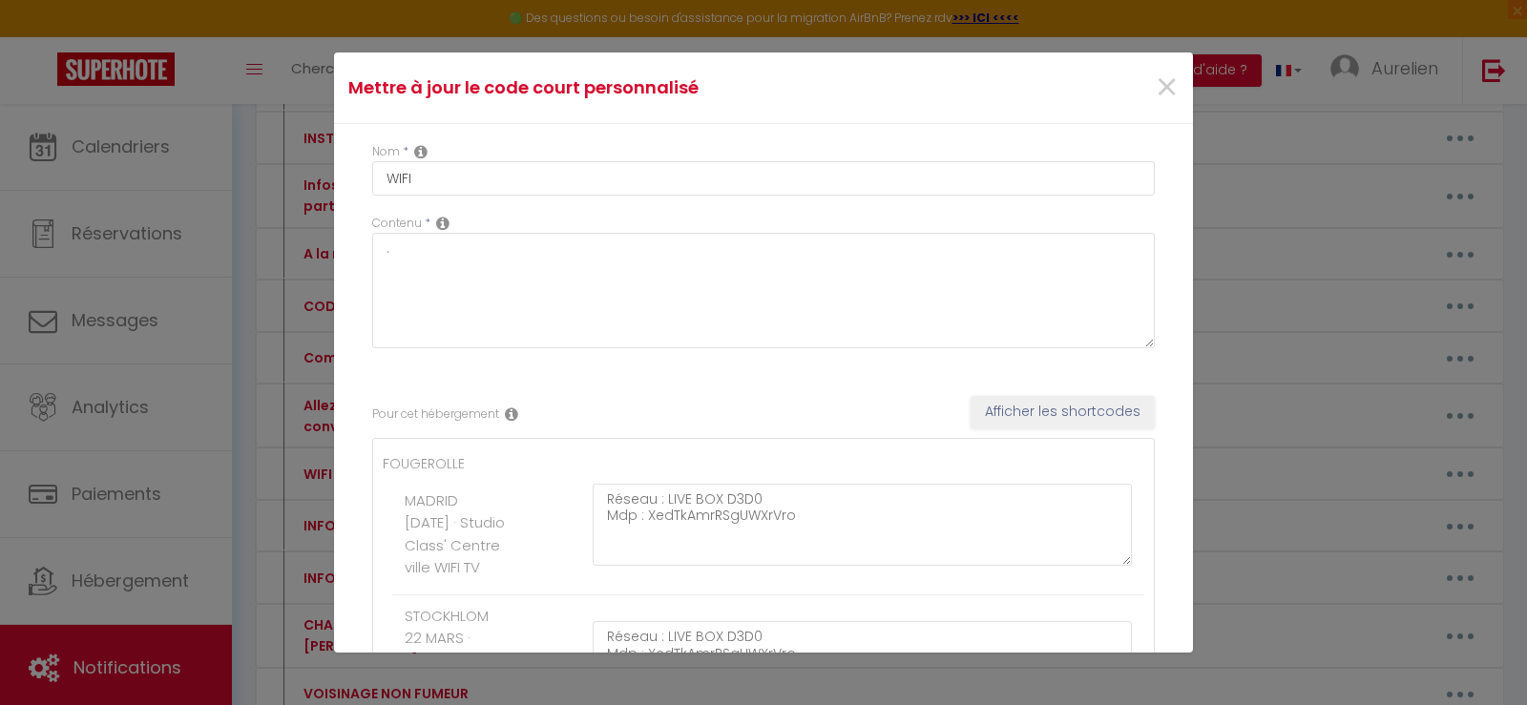
type textarea "Livebox-1190 Mdp : uKru 7ER2 oRmd 75mG pn"
type textarea "Pour la Wifi: Réseau :Bbox-B0F493BE Mot de passe : vvWI C1wG nEVm xsVFz6"
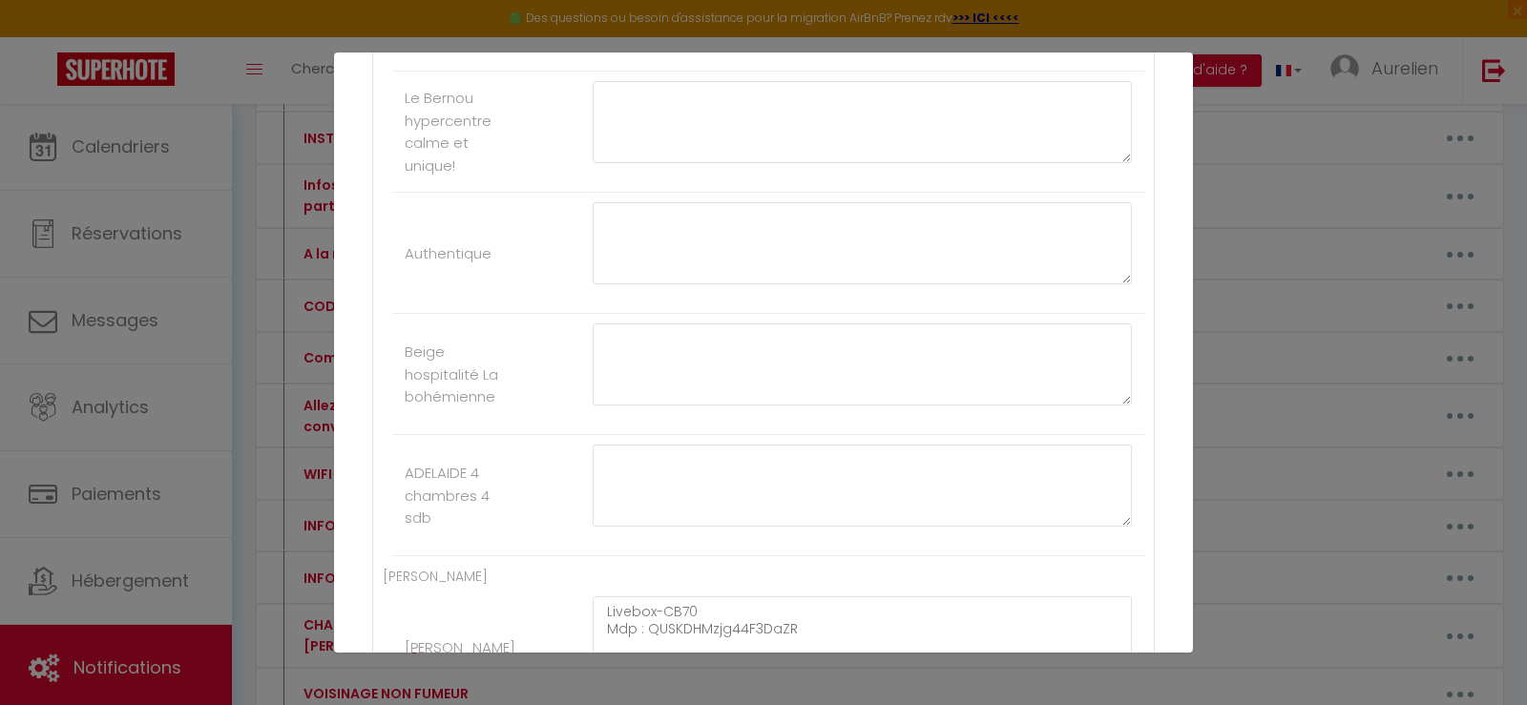
scroll to position [8777, 0]
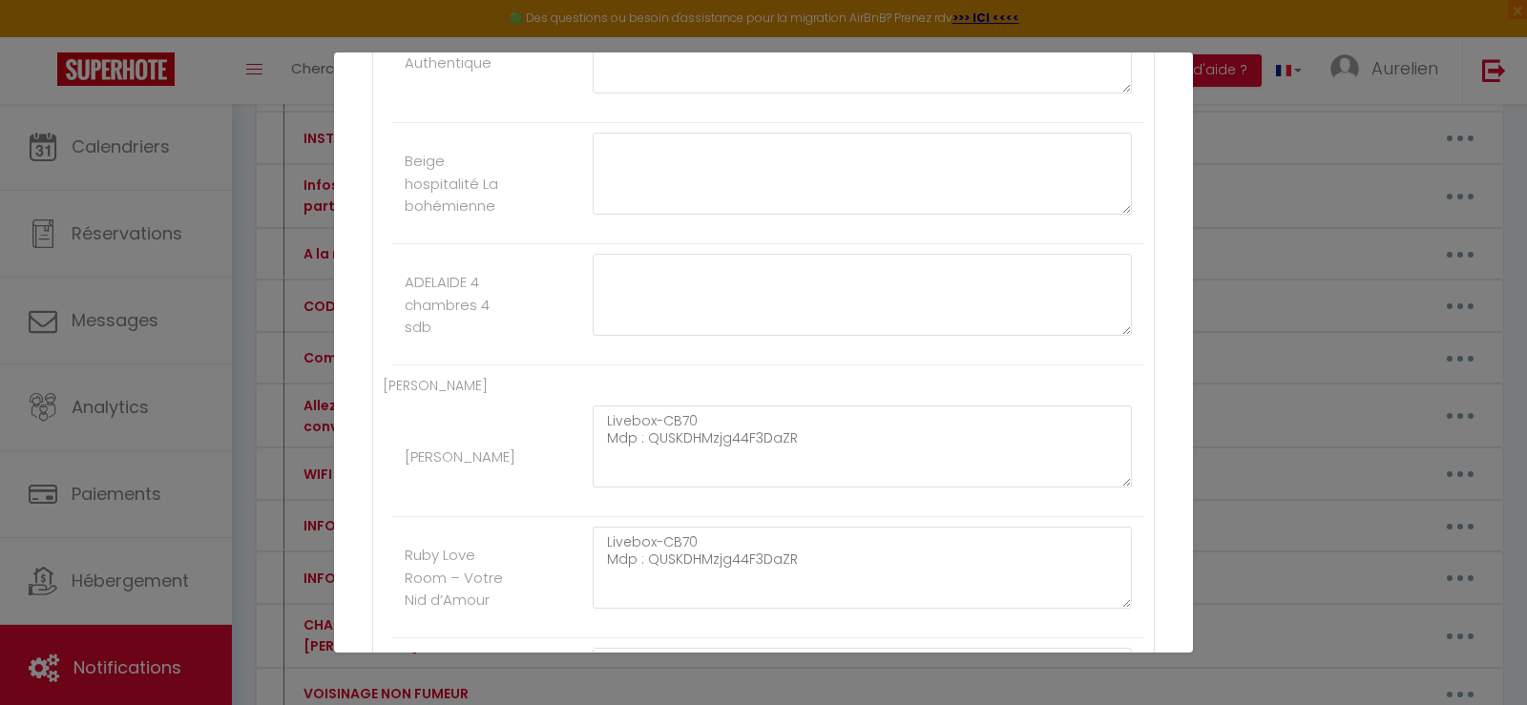
paste textarea "Uusisuomenkielinensalasana1"
paste textarea "Bbox-AE703913"
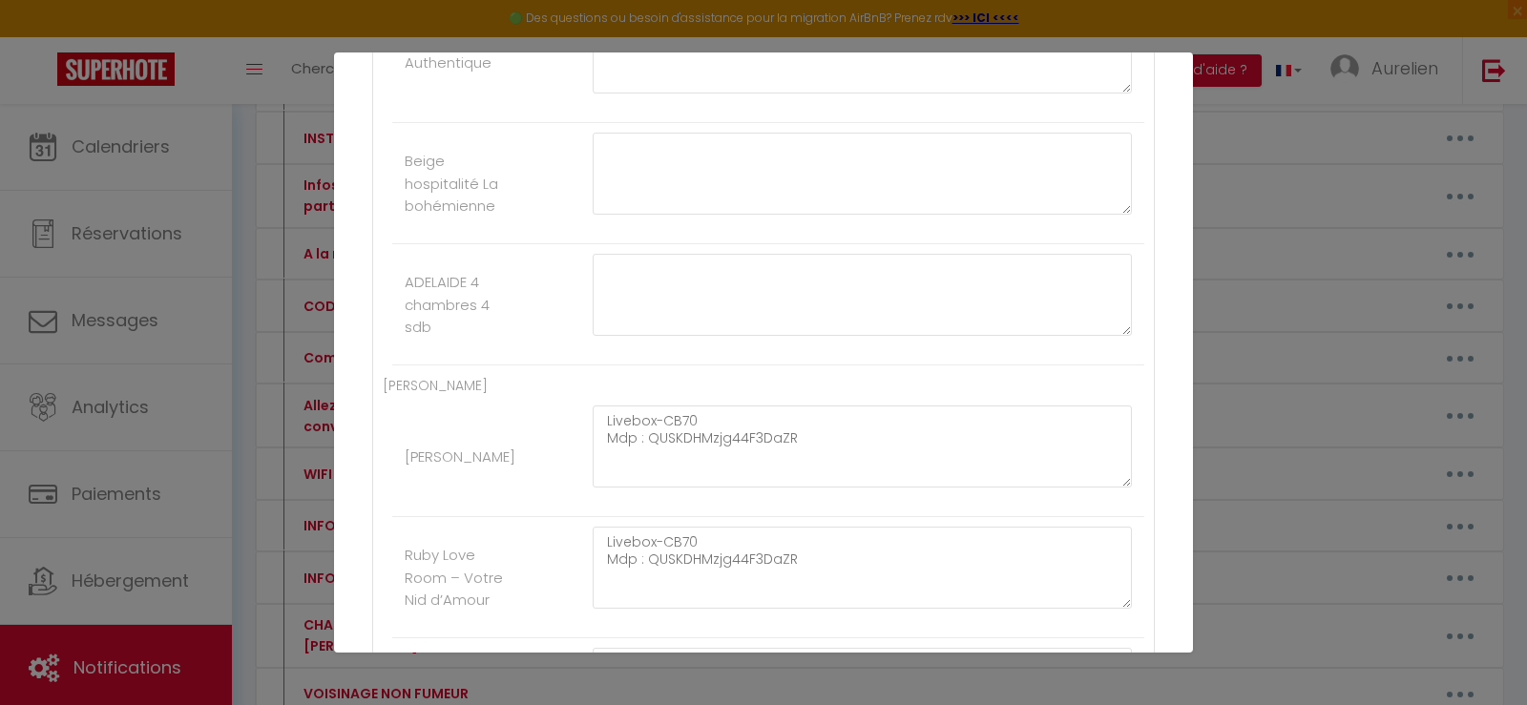
drag, startPoint x: 849, startPoint y: 298, endPoint x: 601, endPoint y: 279, distance: 248.8
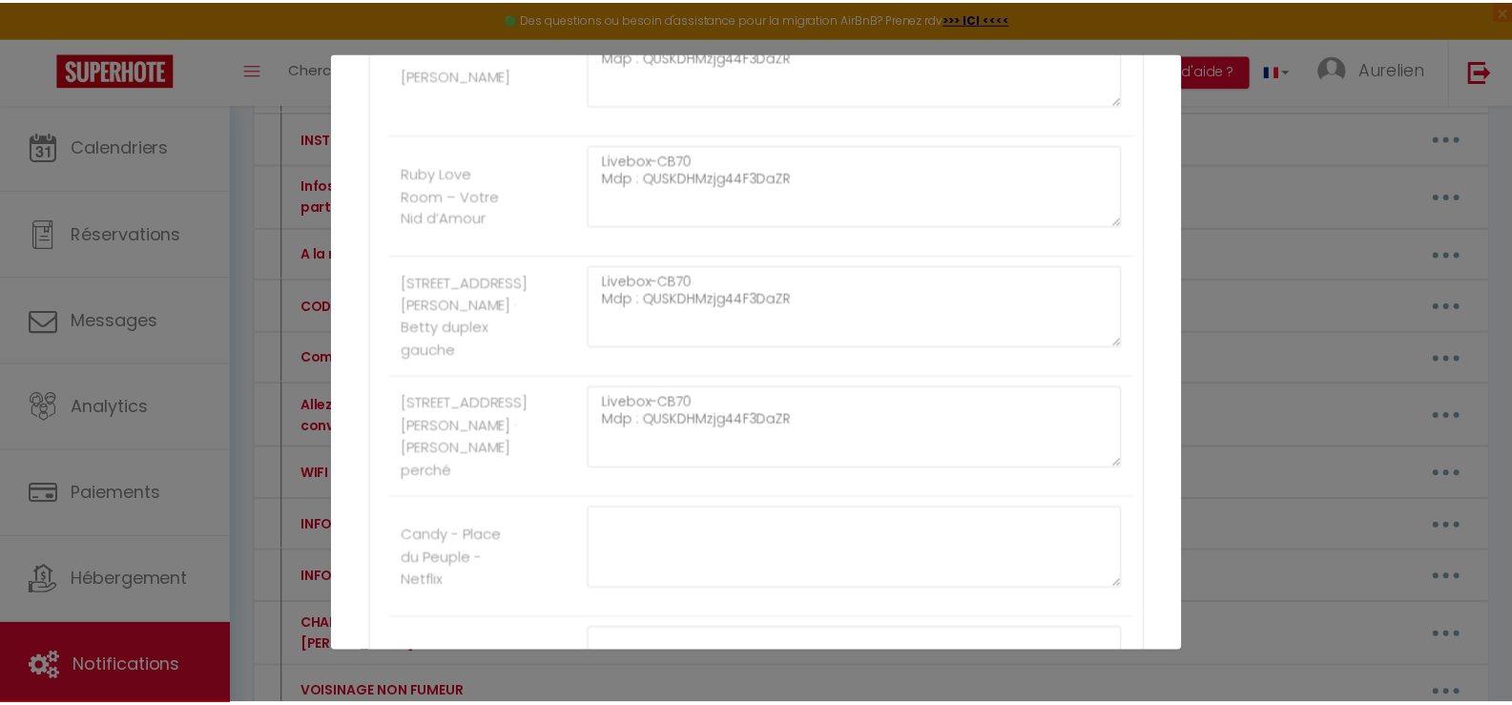
scroll to position [12911, 0]
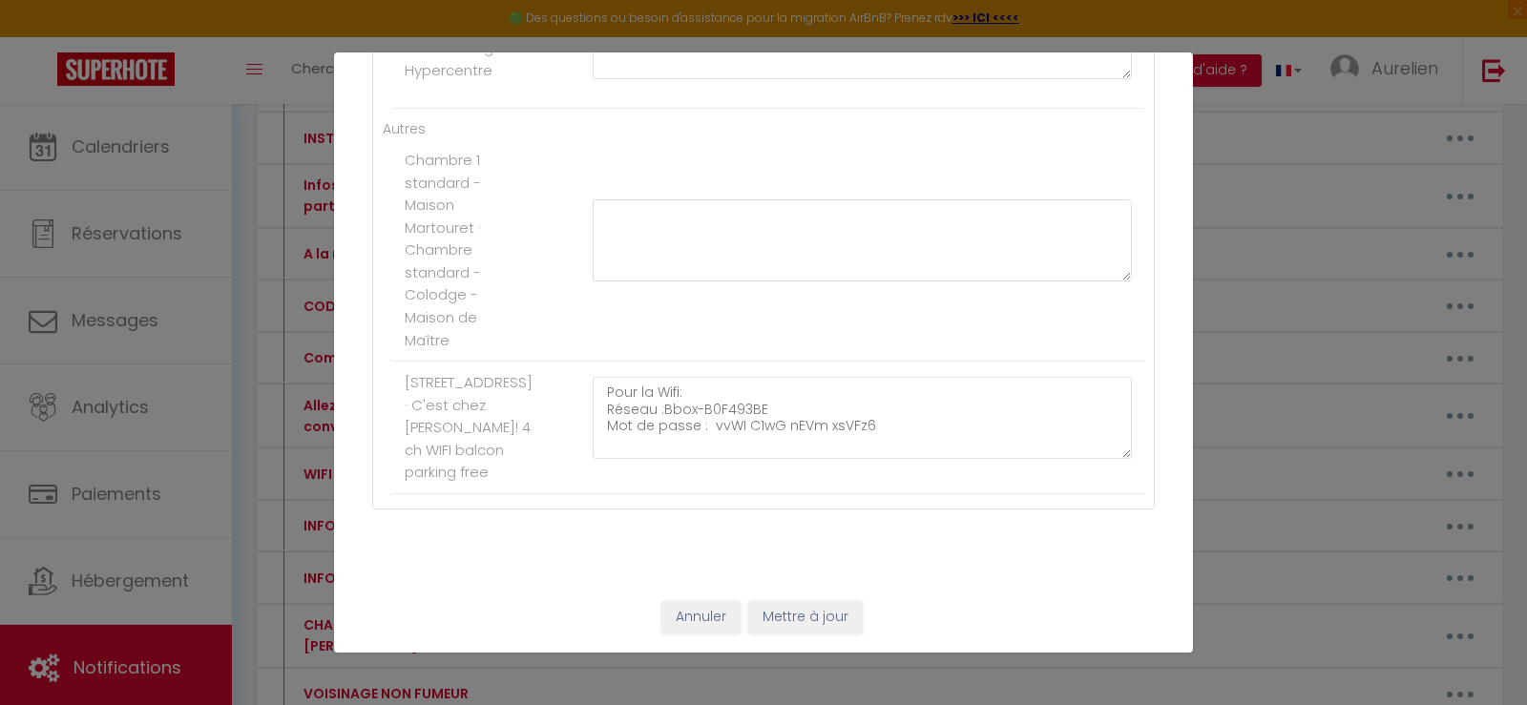
type textarea "Bbox : Bbox-AE703913 Mdp : Uusisuomenkielinensalasana1"
click at [800, 615] on button "Mettre à jour" at bounding box center [805, 617] width 114 height 32
